Goal: Task Accomplishment & Management: Manage account settings

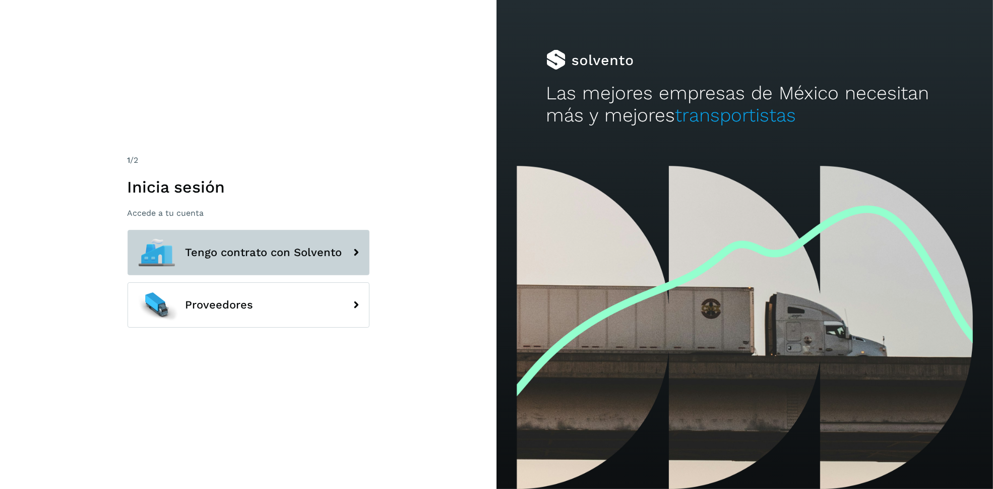
click at [286, 267] on button "Tengo contrato con Solvento" at bounding box center [249, 252] width 242 height 45
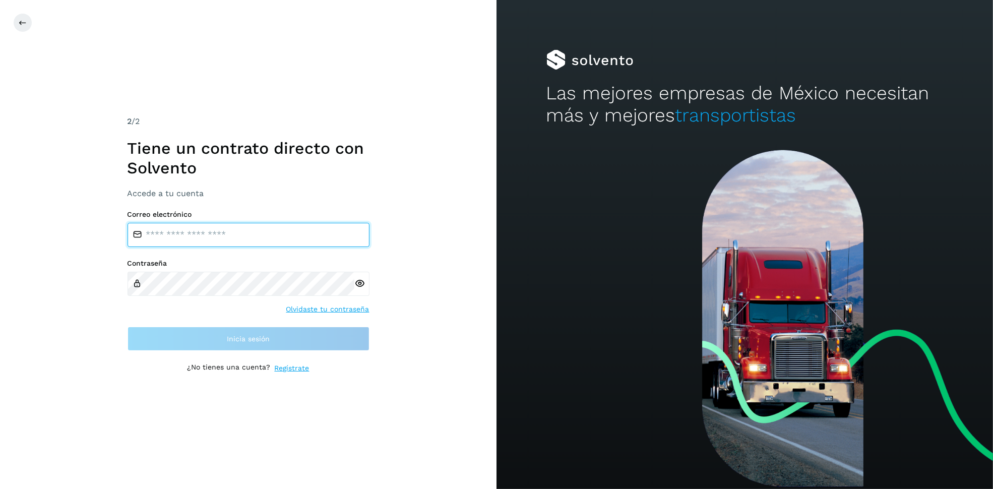
type input "**********"
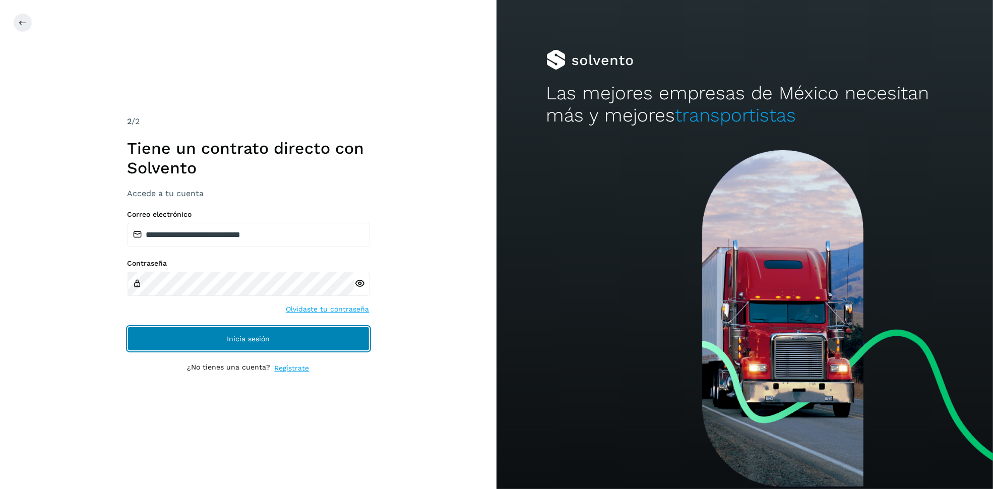
click at [299, 343] on button "Inicia sesión" at bounding box center [249, 339] width 242 height 24
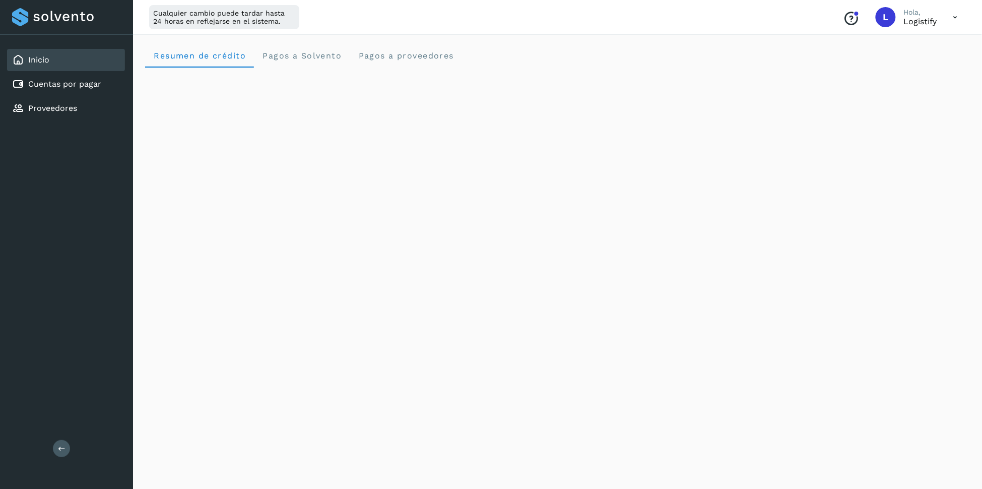
click at [938, 19] on p "Logistify" at bounding box center [920, 22] width 33 height 10
click at [959, 17] on icon at bounding box center [956, 17] width 21 height 21
click at [390, 228] on div at bounding box center [491, 244] width 982 height 489
click at [305, 56] on span "Pagos a Solvento" at bounding box center [302, 56] width 80 height 10
